Goal: Transaction & Acquisition: Book appointment/travel/reservation

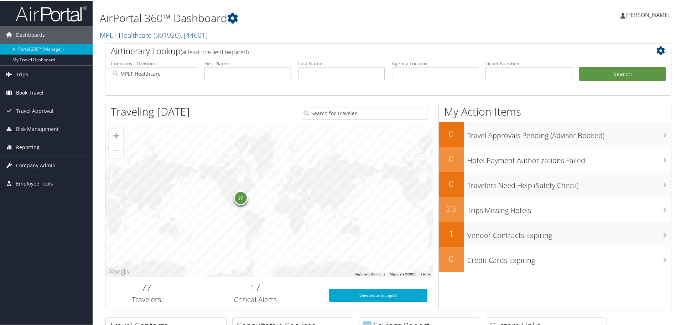
click at [18, 92] on span "Book Travel" at bounding box center [29, 92] width 27 height 18
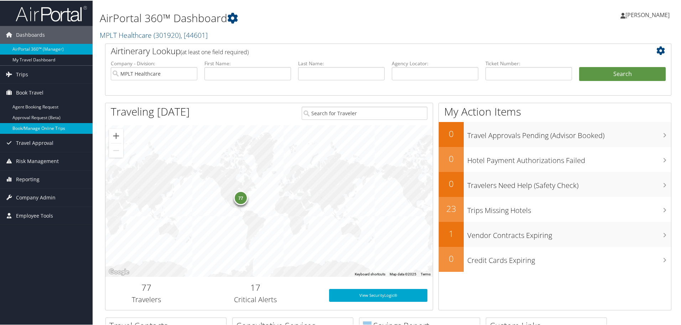
click at [57, 130] on link "Book/Manage Online Trips" at bounding box center [46, 127] width 93 height 11
